Goal: Find contact information: Find contact information

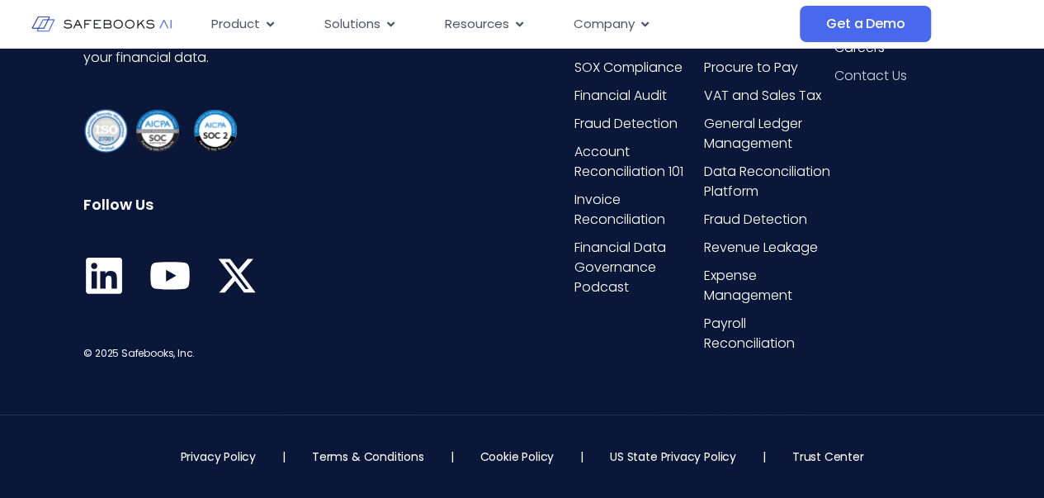
scroll to position [6156, 0]
click at [862, 220] on div "Company About Us Security Careers Contact Us Follow us" at bounding box center [897, 155] width 126 height 415
click at [850, 86] on span "Contact Us" at bounding box center [870, 76] width 73 height 20
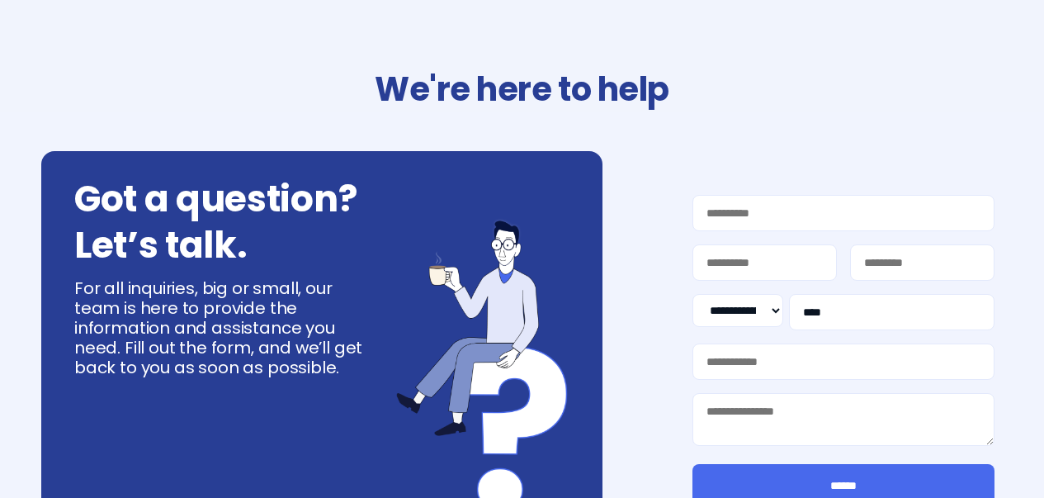
select select "**"
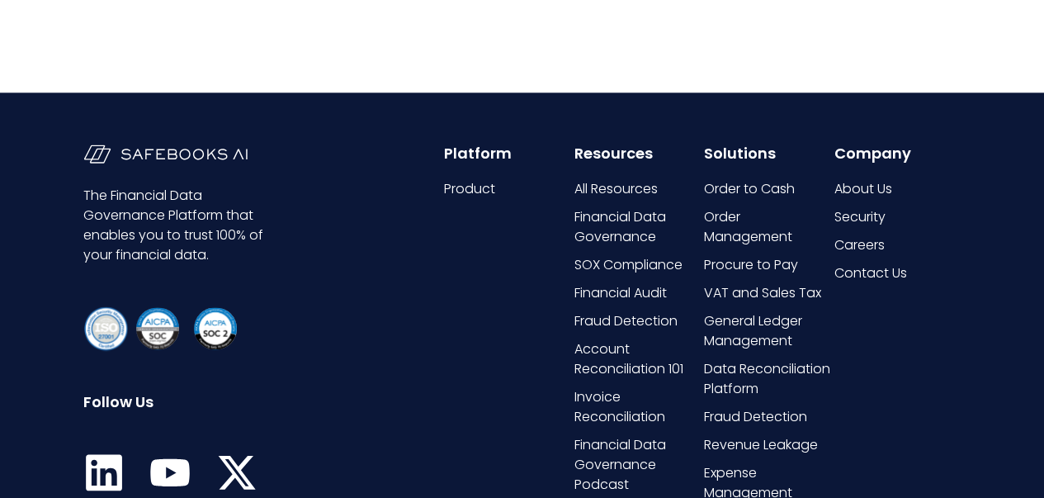
scroll to position [1108, 0]
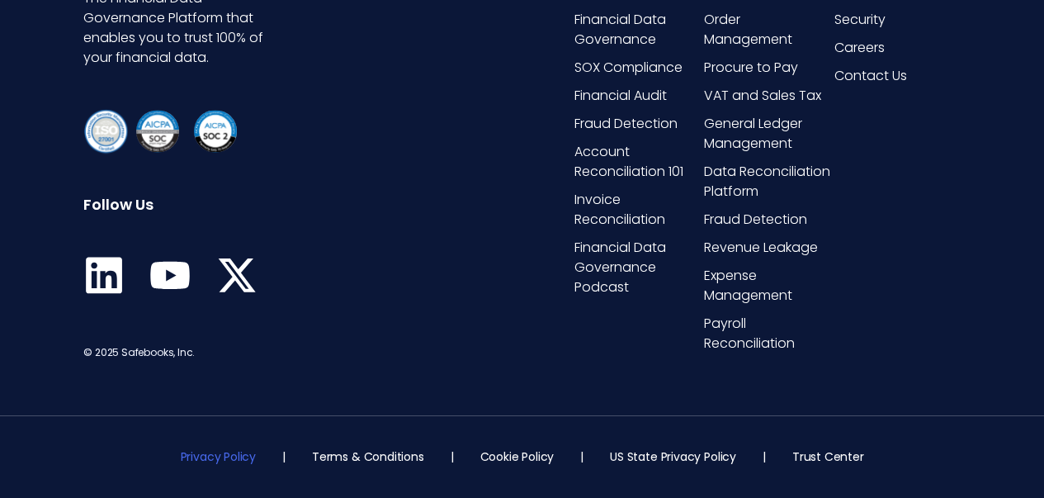
click at [251, 462] on link "Privacy Policy" at bounding box center [218, 456] width 75 height 17
click at [353, 456] on link "Terms & Conditions" at bounding box center [368, 456] width 112 height 17
click at [171, 272] on icon at bounding box center [170, 275] width 39 height 27
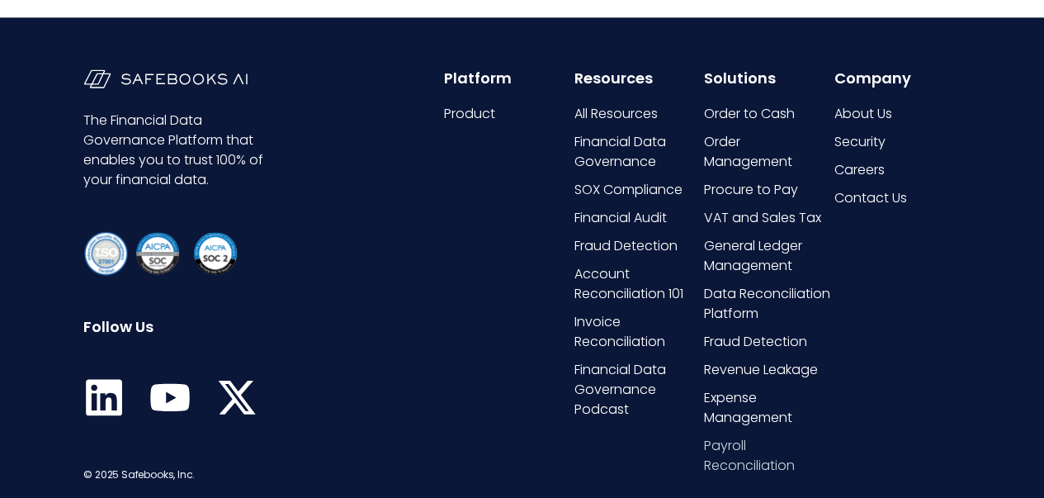
scroll to position [976, 0]
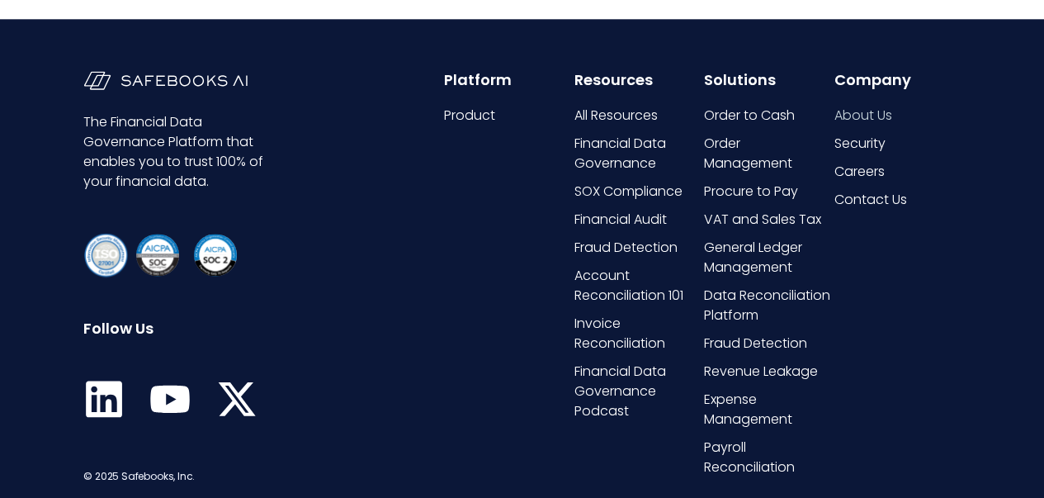
click at [860, 113] on span "About Us" at bounding box center [863, 116] width 58 height 20
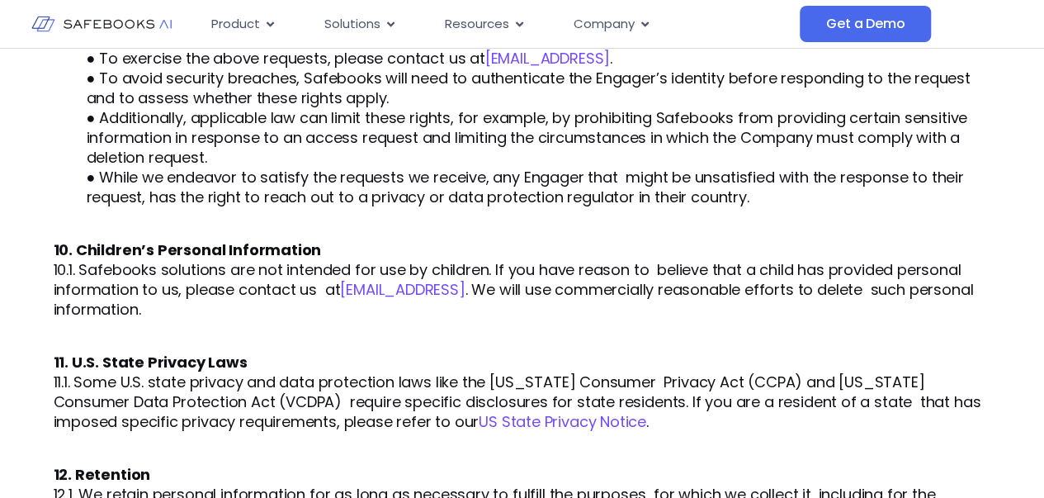
scroll to position [2938, 0]
drag, startPoint x: 503, startPoint y: 269, endPoint x: 341, endPoint y: 272, distance: 161.8
click at [341, 272] on p "10.1. Safebooks solutions are not intended for use by children. If you have rea…" at bounding box center [523, 289] width 938 height 59
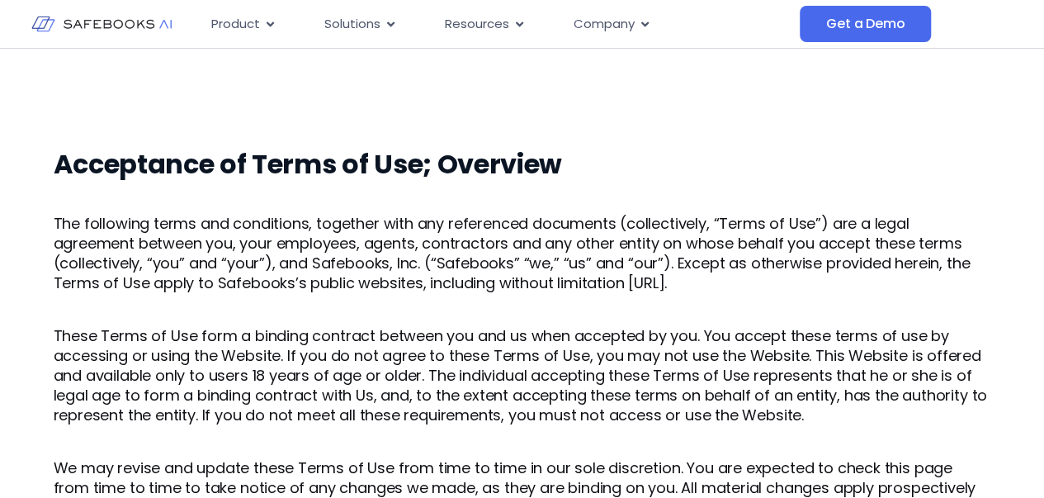
scroll to position [5494, 0]
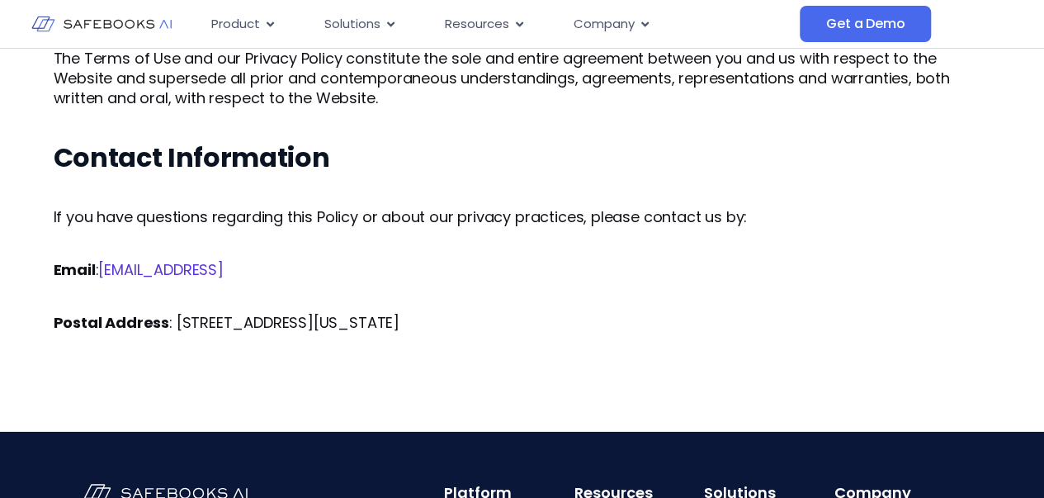
drag, startPoint x: 190, startPoint y: 239, endPoint x: 105, endPoint y: 250, distance: 85.8
click at [105, 260] on p "Email : privacy@safebooks.ai" at bounding box center [523, 270] width 938 height 20
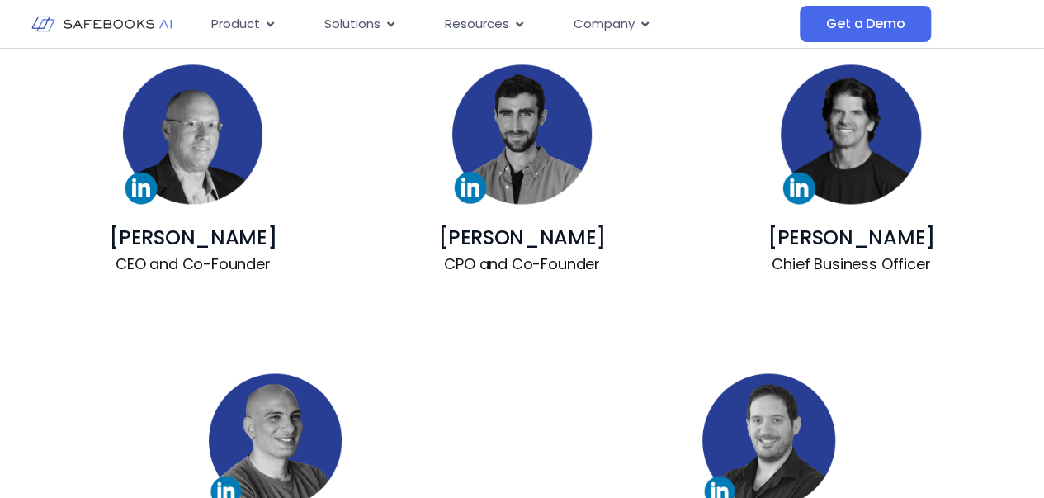
scroll to position [1199, 0]
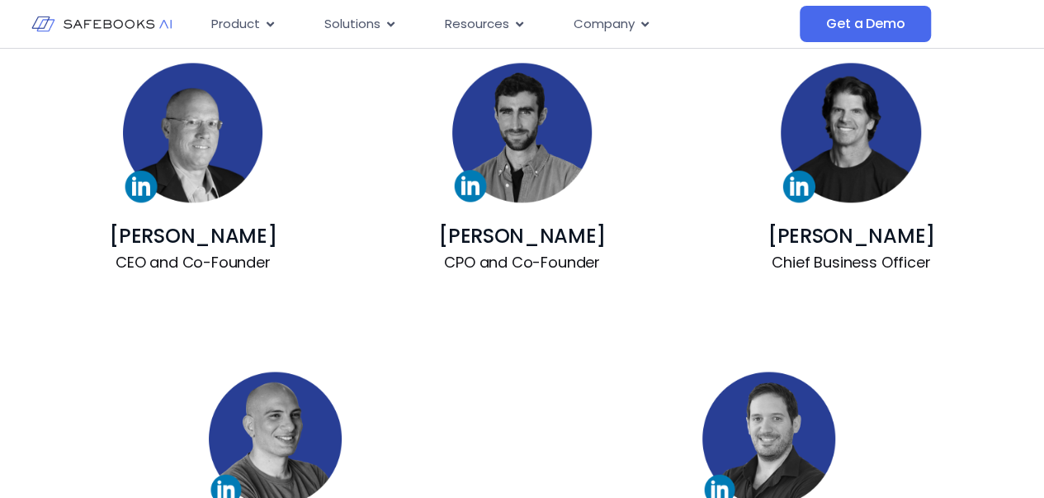
drag, startPoint x: 191, startPoint y: 239, endPoint x: 336, endPoint y: 121, distance: 186.5
click at [336, 121] on div "[PERSON_NAME] CEO and Co-Founder [PERSON_NAME] CPO and Co-Founder [PERSON_NAME]…" at bounding box center [523, 167] width 938 height 309
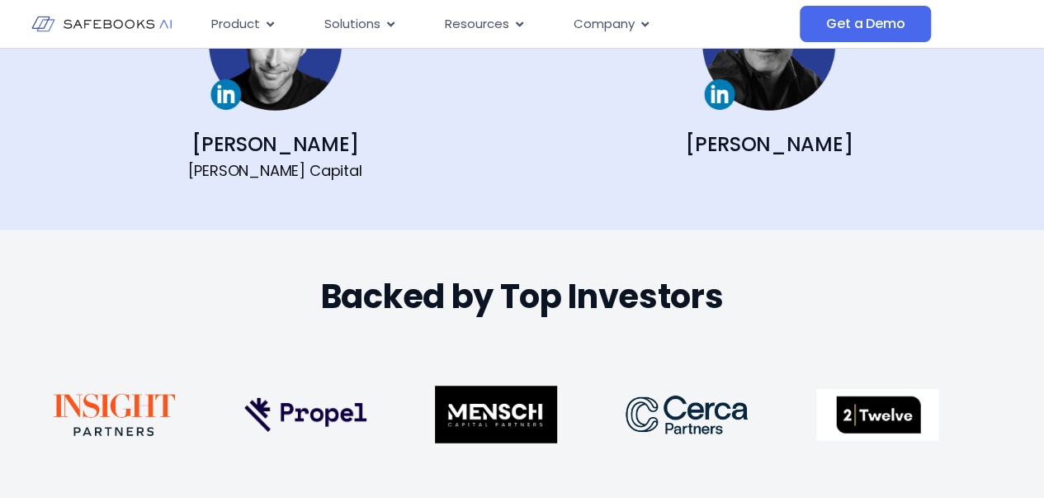
scroll to position [2282, 0]
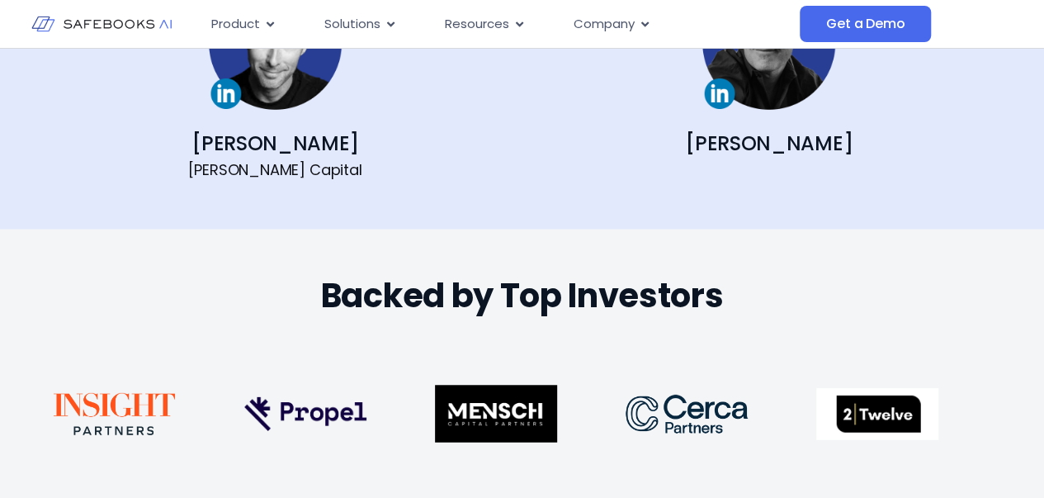
click at [268, 141] on link "[PERSON_NAME]" at bounding box center [275, 143] width 168 height 27
click at [776, 136] on link "[PERSON_NAME]" at bounding box center [769, 143] width 168 height 27
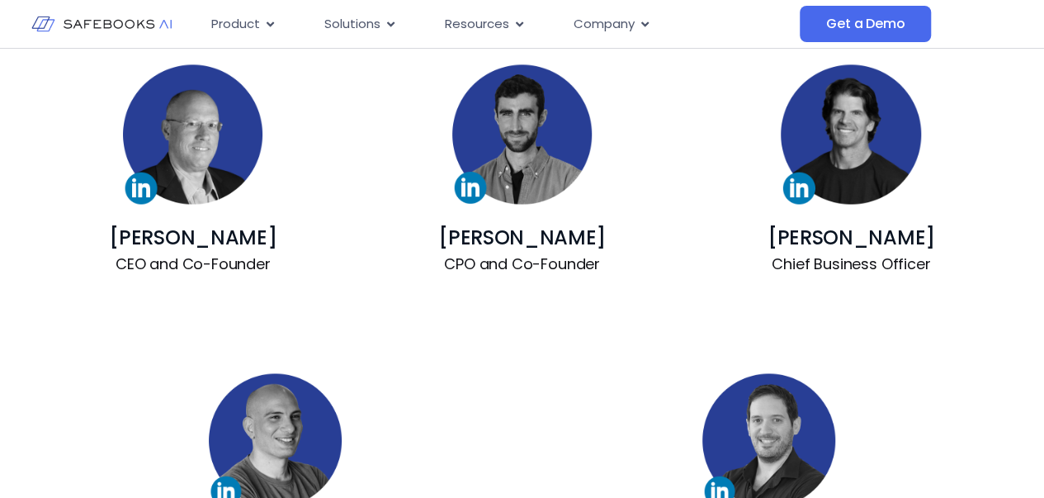
scroll to position [1200, 0]
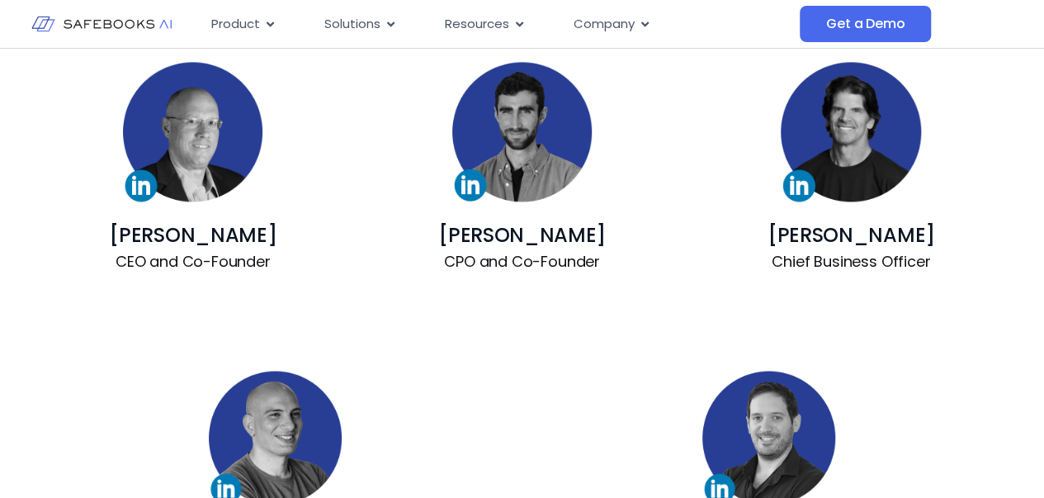
click at [221, 232] on link "[PERSON_NAME]" at bounding box center [193, 234] width 168 height 27
click at [556, 237] on link "[PERSON_NAME]" at bounding box center [522, 234] width 168 height 27
click at [852, 232] on link "[PERSON_NAME]" at bounding box center [852, 234] width 168 height 27
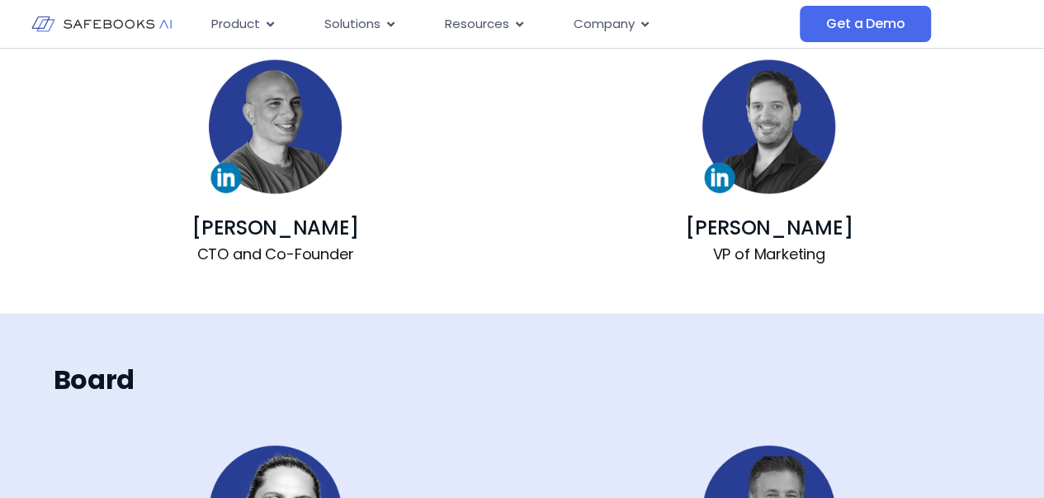
scroll to position [1514, 0]
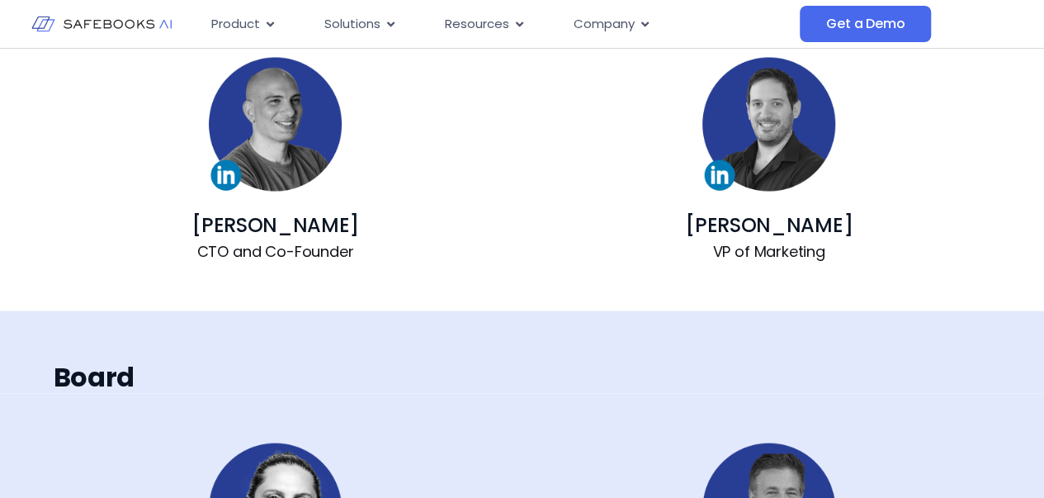
click at [291, 215] on link "[PERSON_NAME]" at bounding box center [275, 223] width 168 height 27
click at [743, 219] on link "[PERSON_NAME]" at bounding box center [769, 223] width 168 height 27
